Goal: Find specific page/section: Find specific page/section

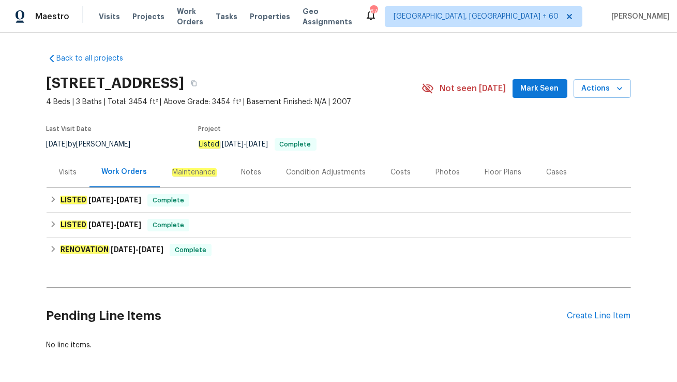
click at [66, 177] on div "Visits" at bounding box center [68, 172] width 43 height 31
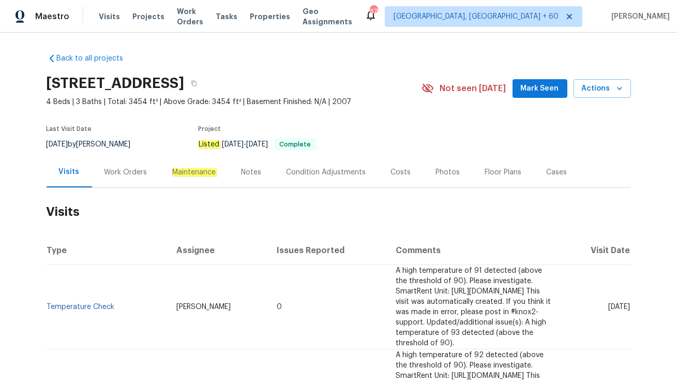
click at [117, 182] on div "Work Orders" at bounding box center [126, 172] width 68 height 31
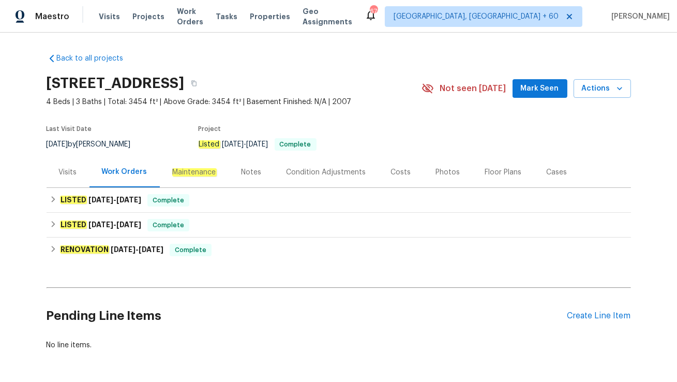
click at [144, 202] on div "LISTED [DATE] - [DATE] Complete" at bounding box center [339, 200] width 578 height 12
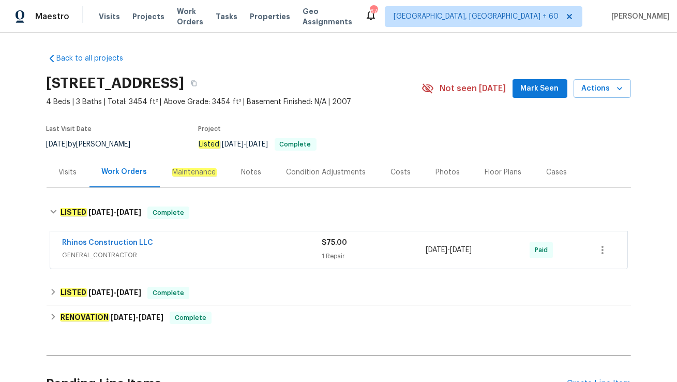
click at [164, 250] on span "GENERAL_CONTRACTOR" at bounding box center [193, 255] width 260 height 10
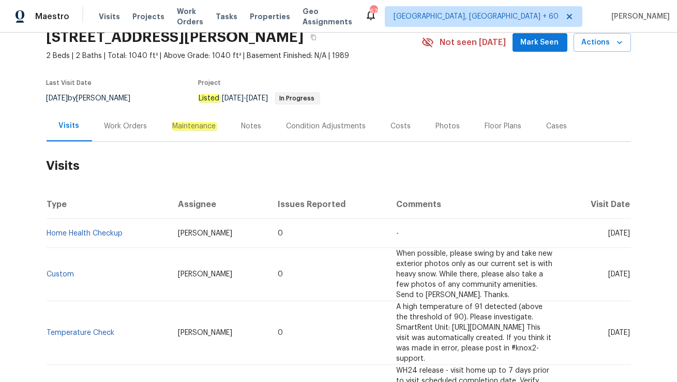
scroll to position [47, 0]
click at [118, 128] on div "Work Orders" at bounding box center [125, 125] width 43 height 10
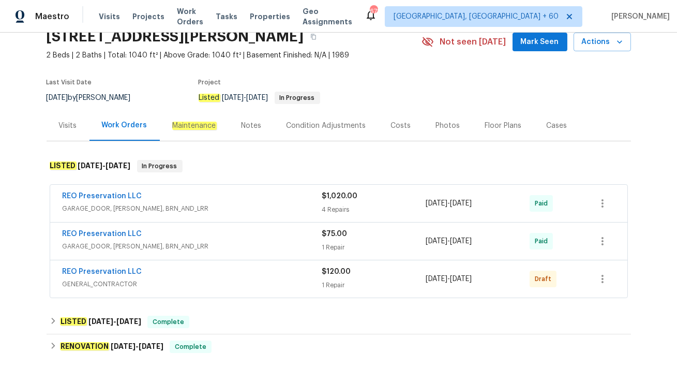
click at [78, 128] on div "Visits" at bounding box center [68, 125] width 43 height 31
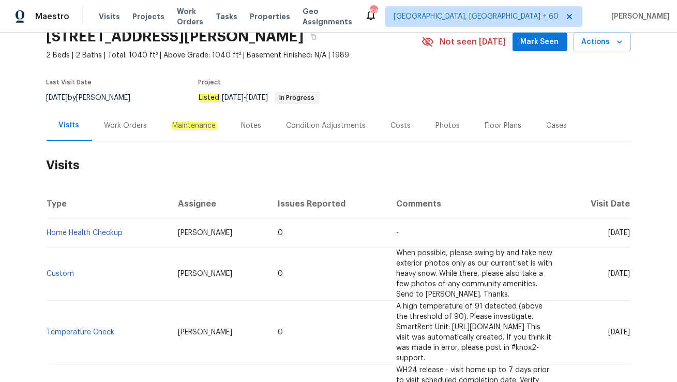
click at [120, 128] on div "Work Orders" at bounding box center [125, 125] width 43 height 10
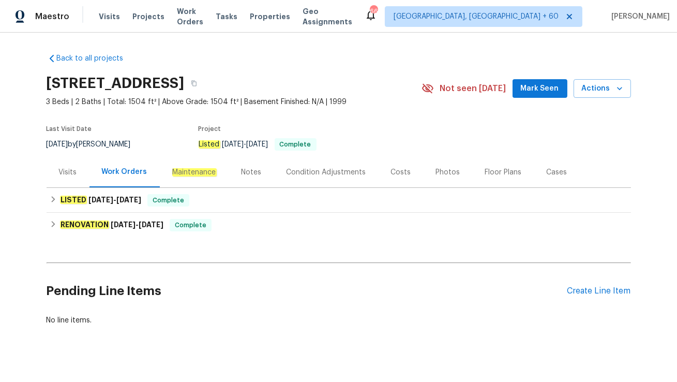
click at [72, 177] on div "Visits" at bounding box center [68, 172] width 43 height 31
